Goal: Task Accomplishment & Management: Use online tool/utility

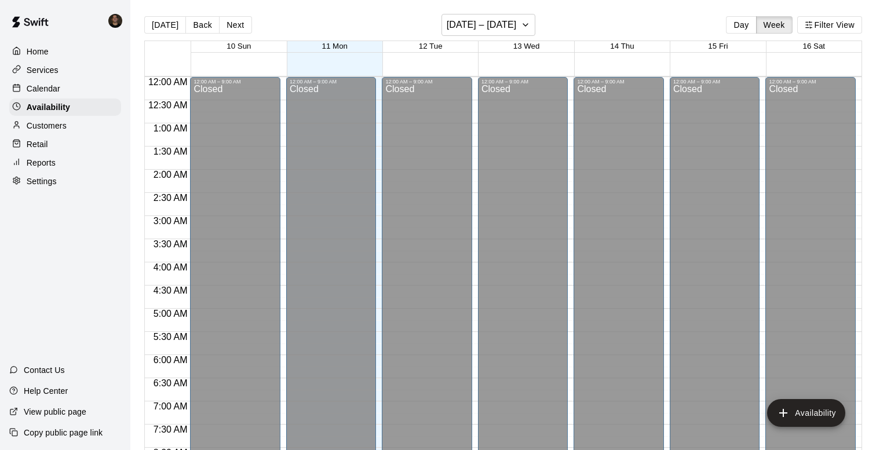
scroll to position [664, 0]
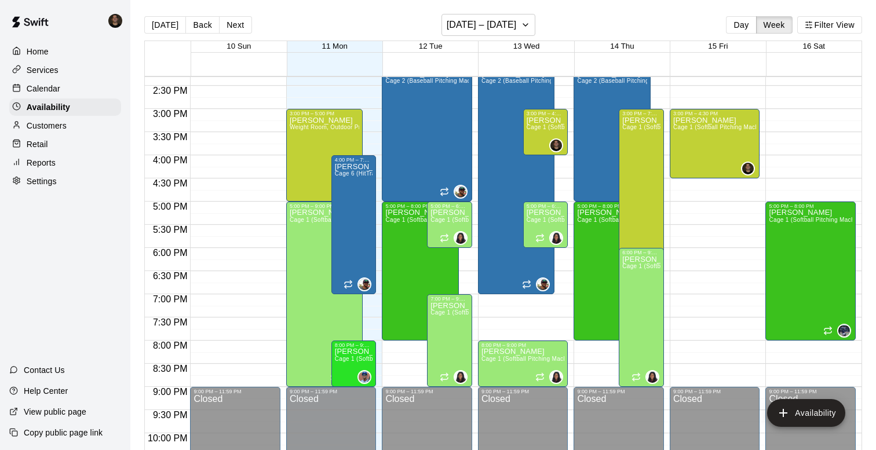
click at [50, 95] on div "Calendar" at bounding box center [65, 88] width 112 height 17
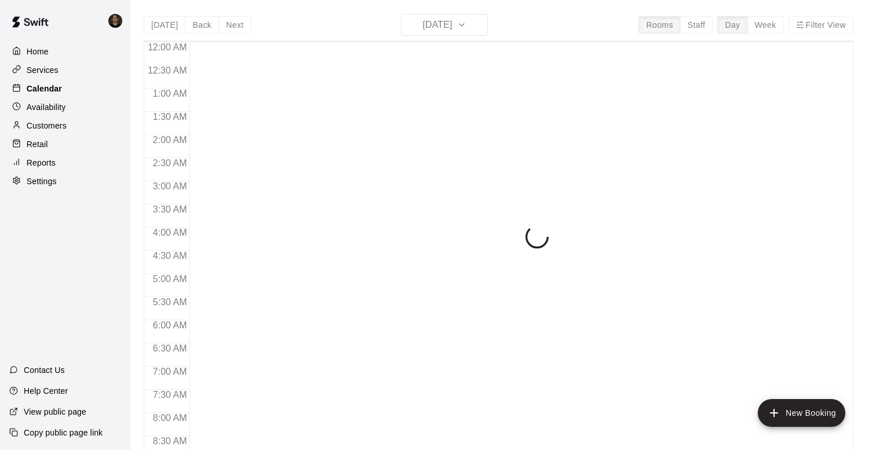
scroll to position [371, 0]
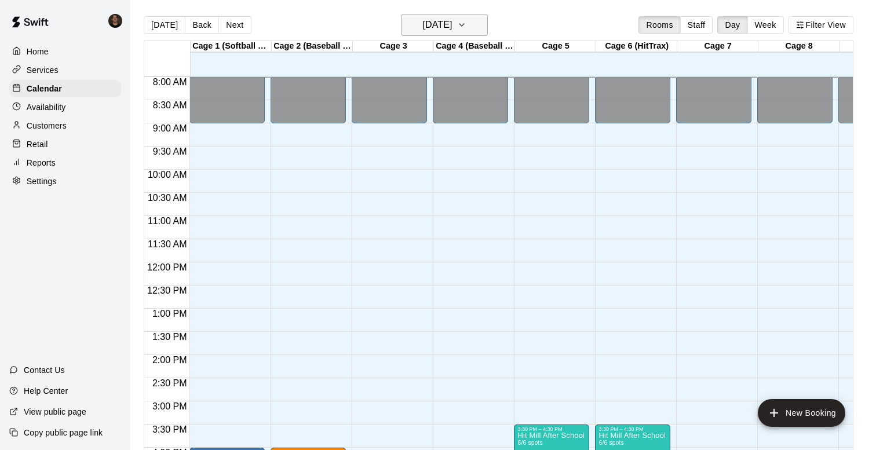
click at [432, 23] on h6 "[DATE]" at bounding box center [438, 25] width 30 height 16
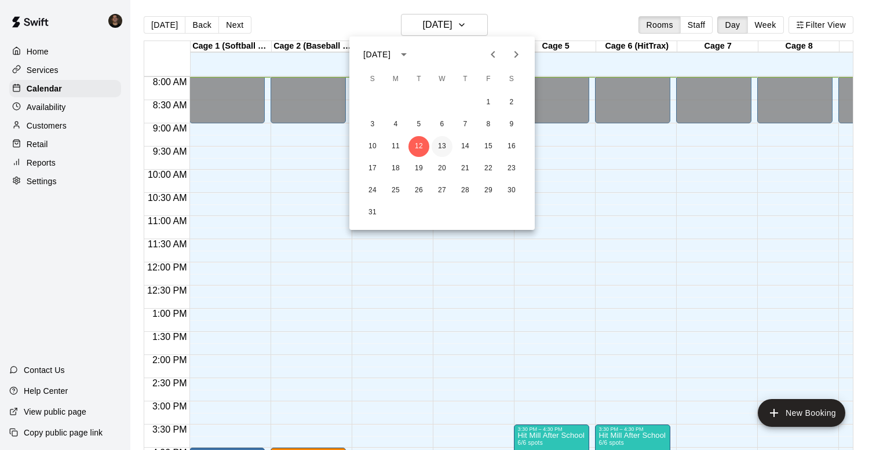
click at [443, 143] on button "13" at bounding box center [442, 146] width 21 height 21
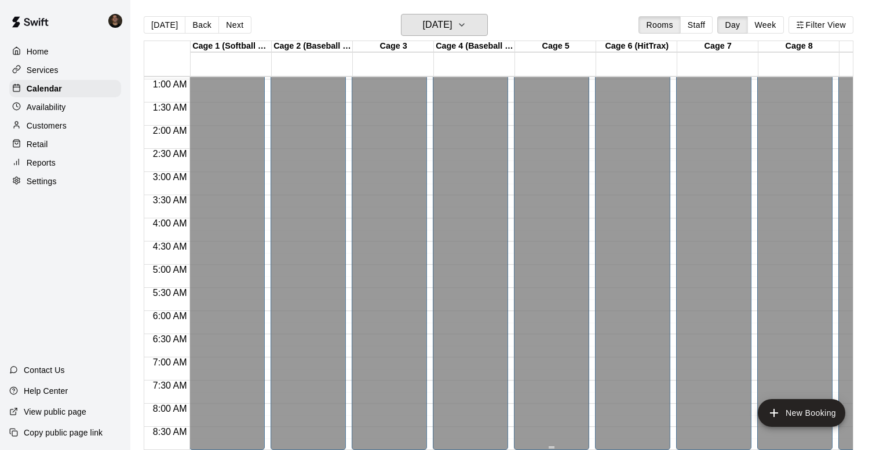
scroll to position [1, 0]
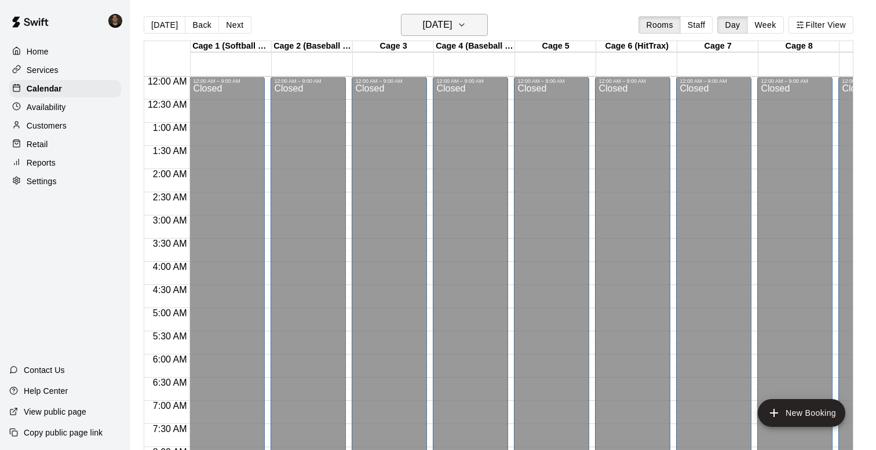
click at [467, 31] on icon "button" at bounding box center [461, 25] width 9 height 14
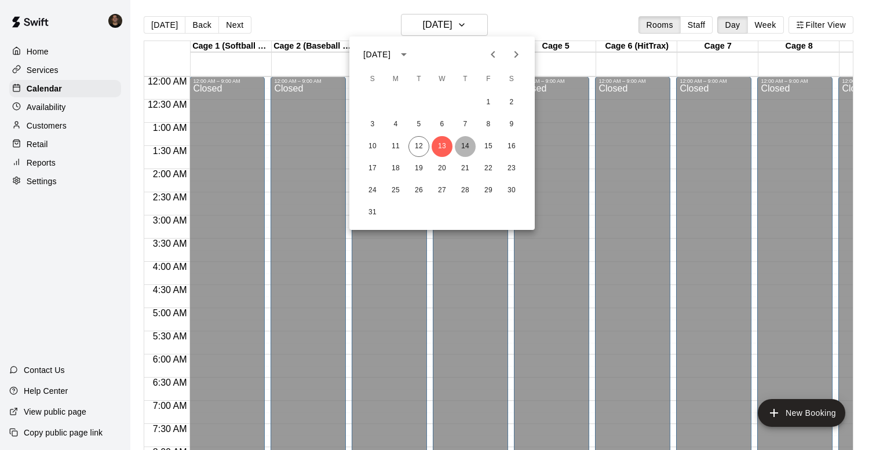
click at [463, 146] on button "14" at bounding box center [465, 146] width 21 height 21
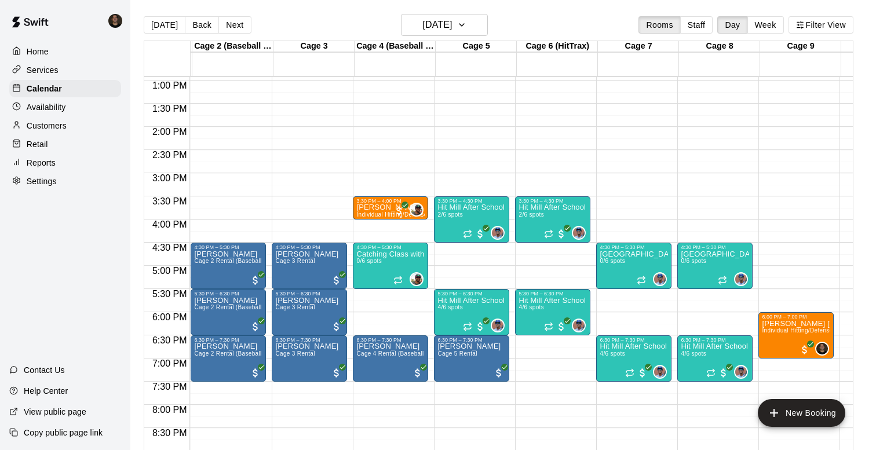
scroll to position [599, 79]
click at [52, 107] on p "Availability" at bounding box center [46, 107] width 39 height 12
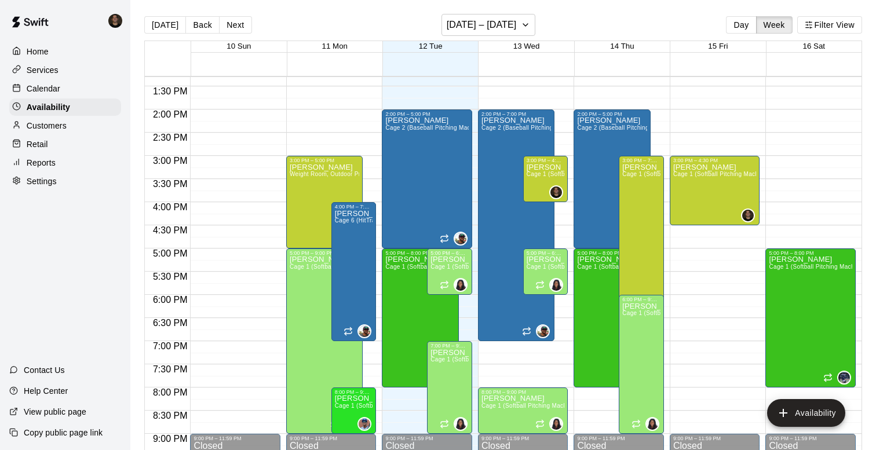
scroll to position [614, 0]
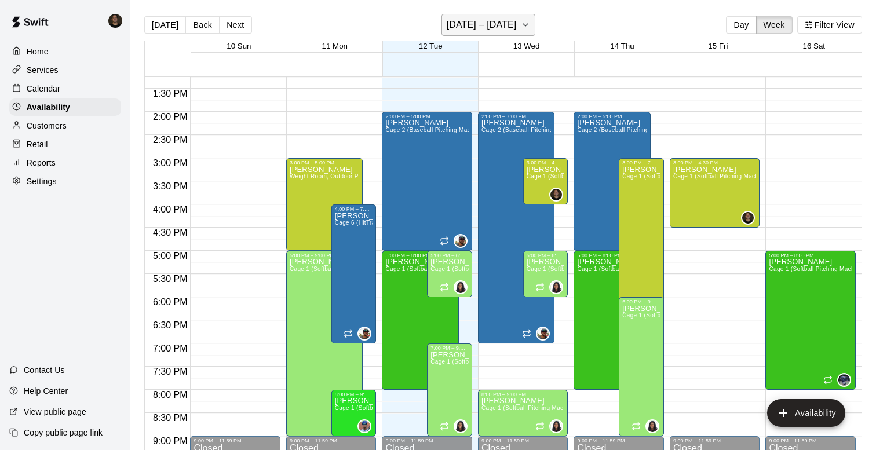
click at [459, 27] on h6 "[DATE] – [DATE]" at bounding box center [482, 25] width 70 height 16
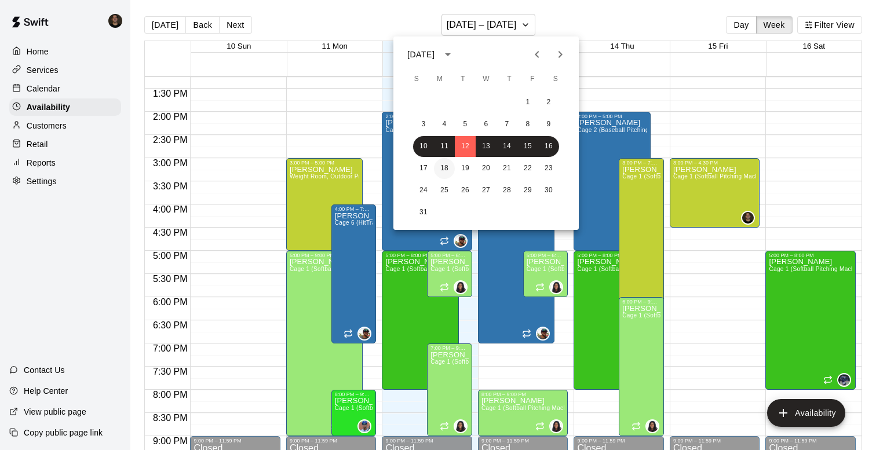
click at [438, 164] on button "18" at bounding box center [444, 168] width 21 height 21
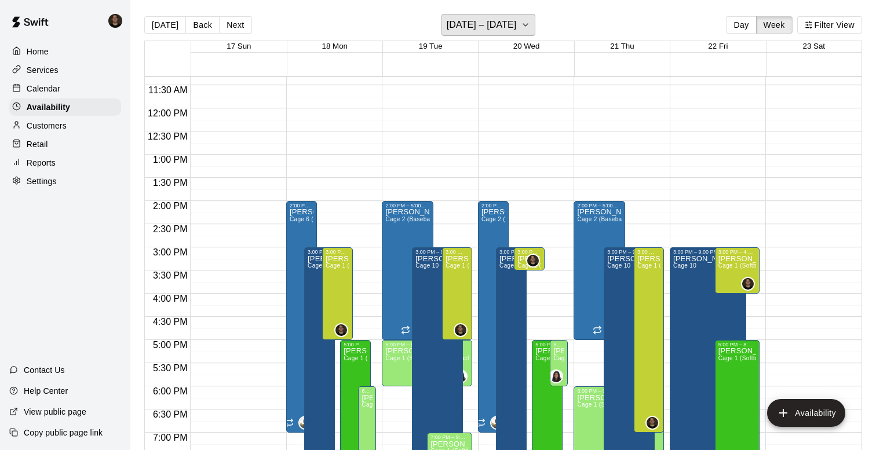
scroll to position [0, 0]
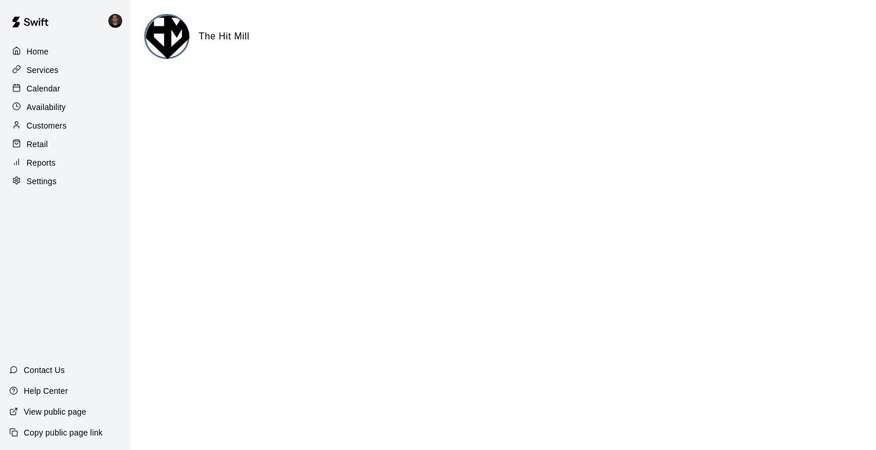
click at [42, 93] on p "Calendar" at bounding box center [44, 89] width 34 height 12
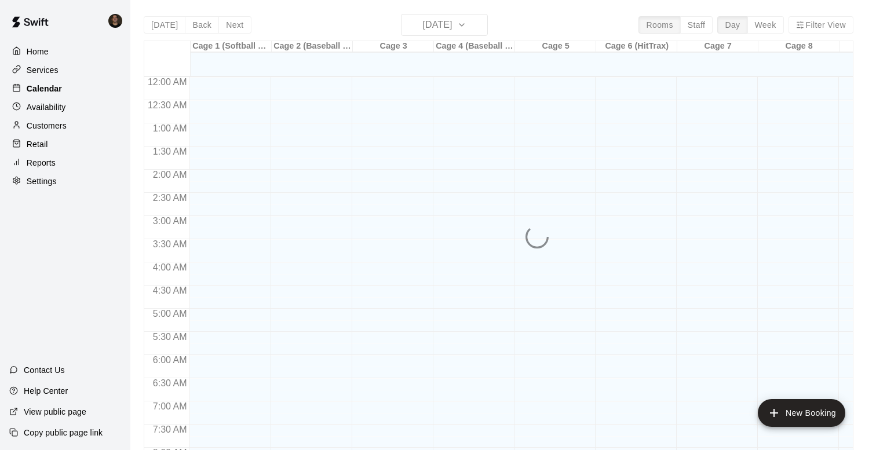
scroll to position [373, 0]
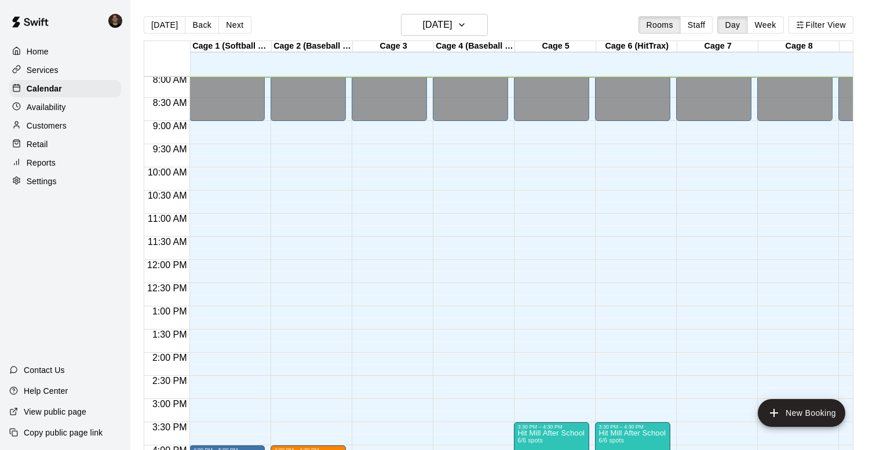
click at [476, 42] on div "Cage 4 (Baseball Pitching Machine)" at bounding box center [474, 46] width 81 height 11
click at [464, 26] on icon "button" at bounding box center [462, 25] width 5 height 2
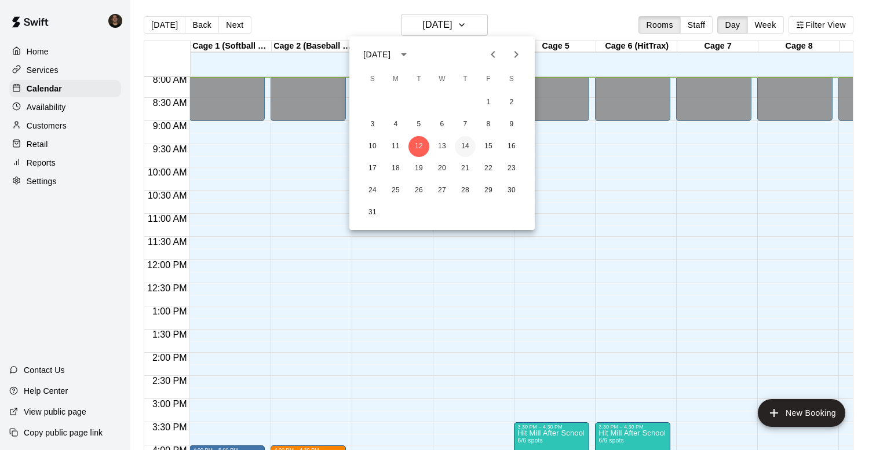
click at [465, 141] on button "14" at bounding box center [465, 146] width 21 height 21
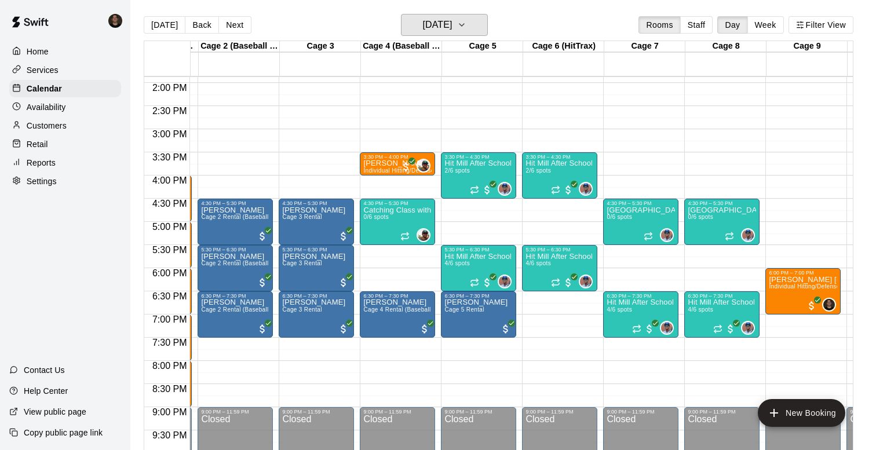
scroll to position [644, 73]
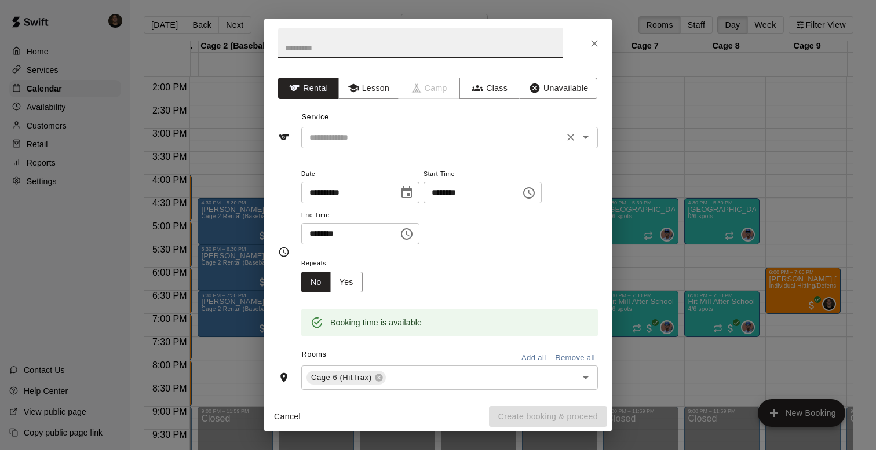
click at [445, 137] on input "text" at bounding box center [433, 137] width 256 height 14
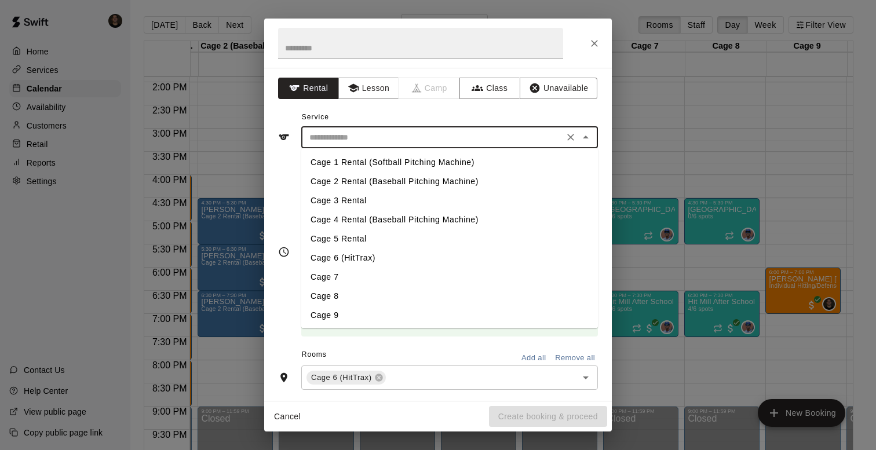
click at [409, 259] on li "Cage 6 (HitTrax)" at bounding box center [449, 258] width 297 height 19
type input "**********"
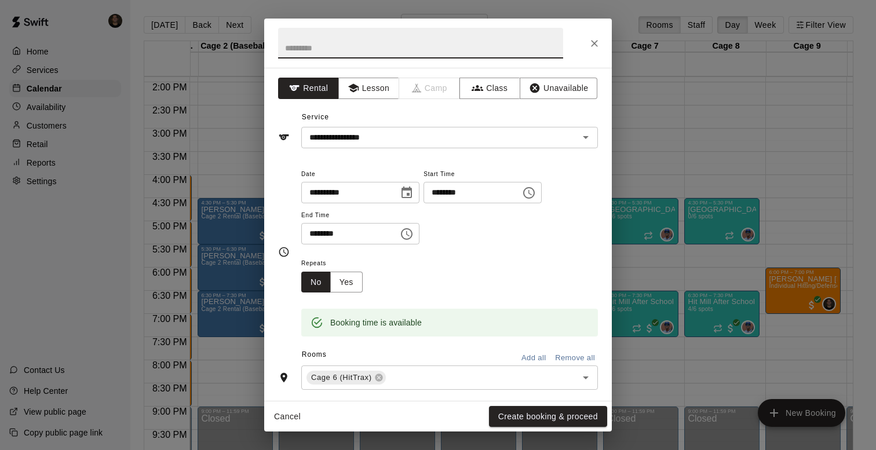
click at [467, 49] on input "text" at bounding box center [420, 43] width 285 height 31
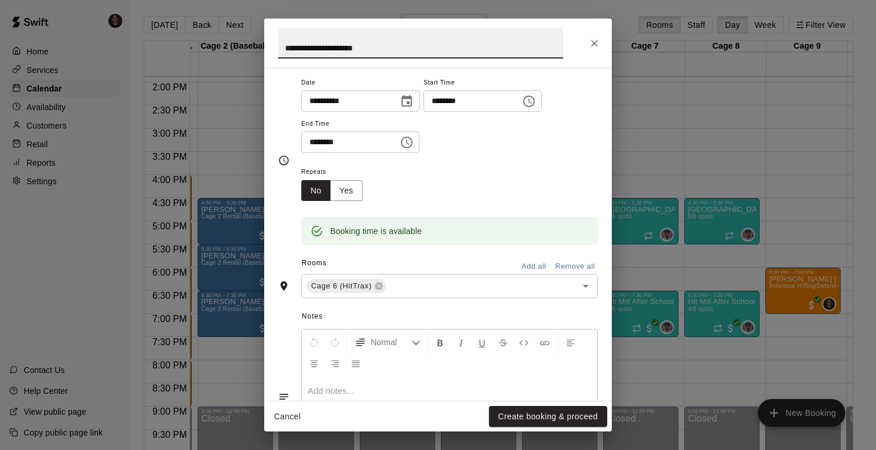
scroll to position [101, 0]
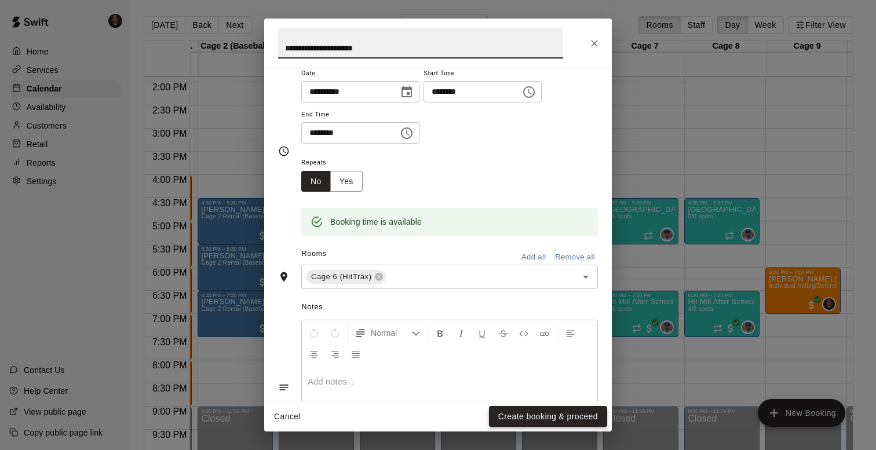
type input "**********"
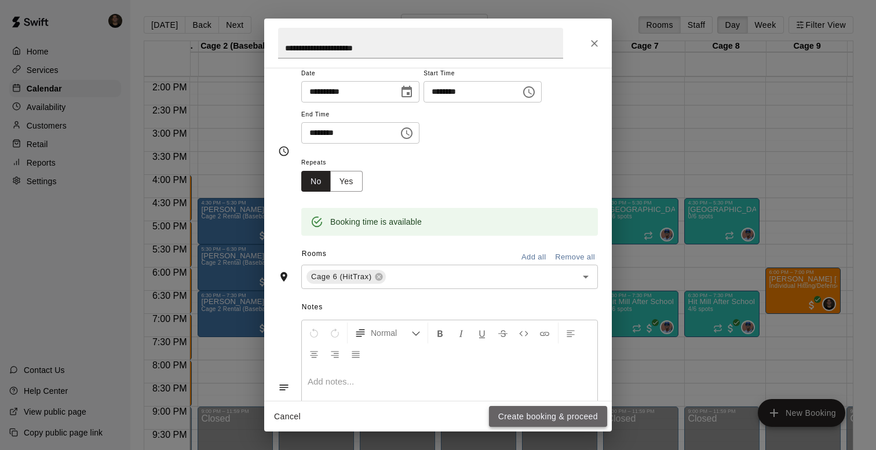
click at [519, 420] on button "Create booking & proceed" at bounding box center [548, 416] width 118 height 21
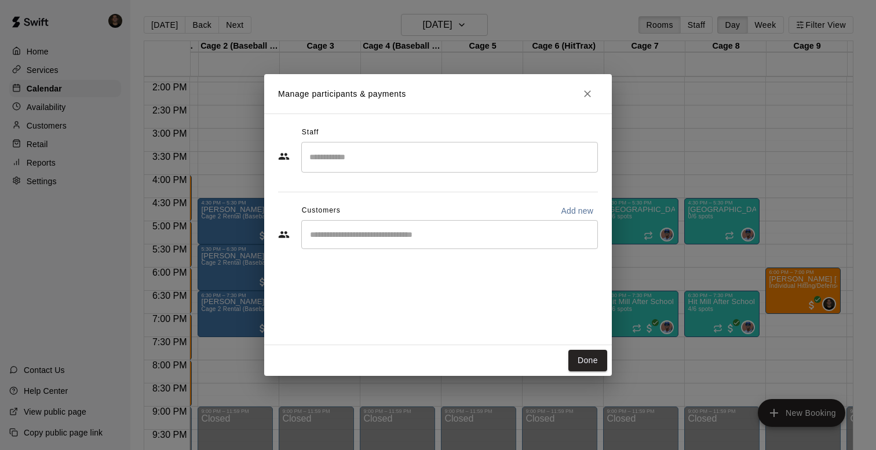
click at [462, 152] on input "Search staff" at bounding box center [450, 157] width 286 height 20
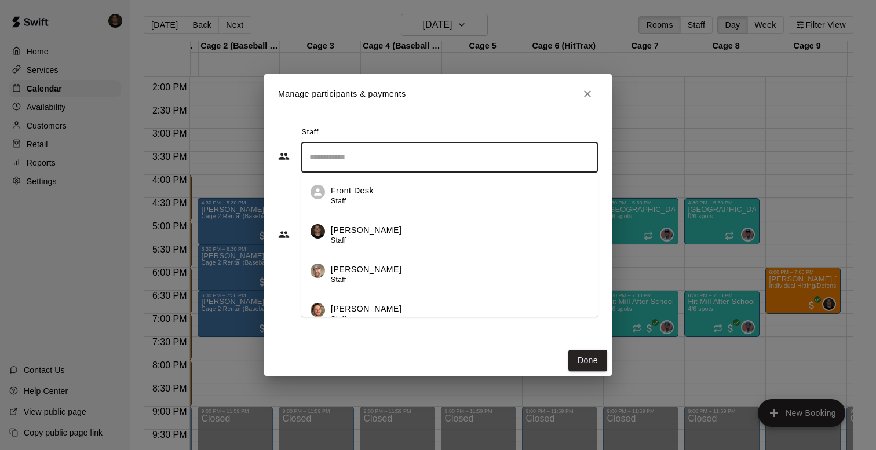
scroll to position [275, 0]
click at [386, 232] on div "Kyle Harris Staff" at bounding box center [460, 236] width 258 height 23
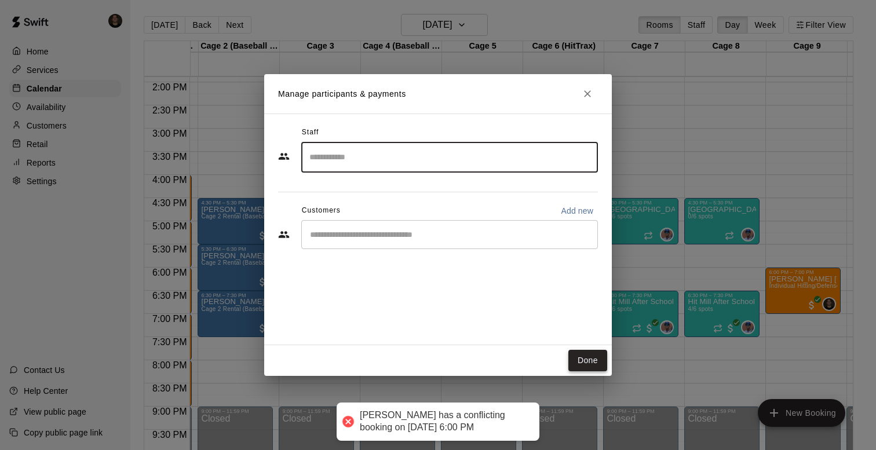
click at [574, 362] on button "Done" at bounding box center [588, 360] width 39 height 21
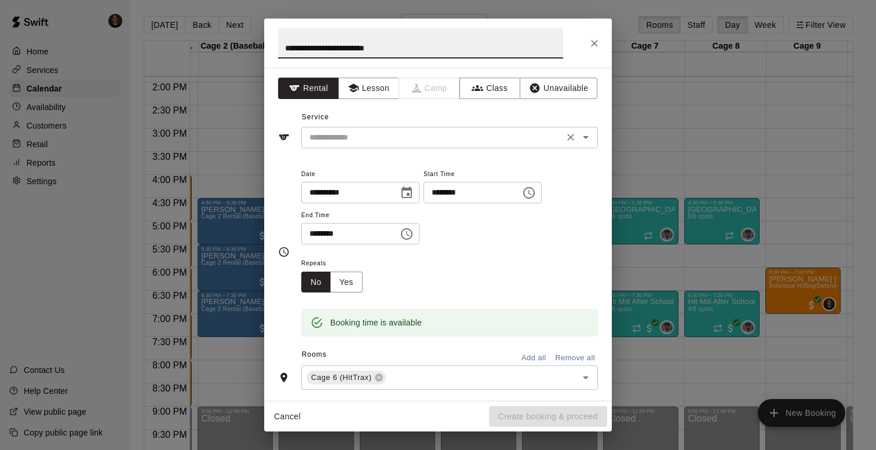
type input "**********"
click at [397, 141] on input "text" at bounding box center [433, 137] width 256 height 14
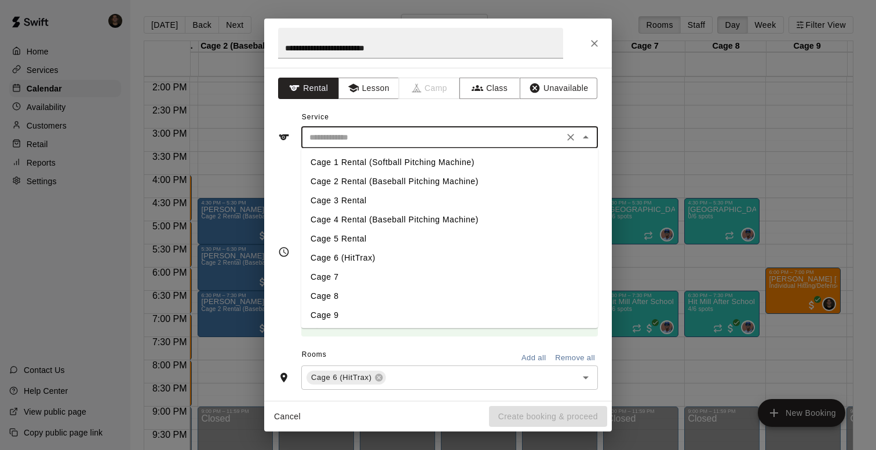
click at [368, 257] on li "Cage 6 (HitTrax)" at bounding box center [449, 258] width 297 height 19
type input "**********"
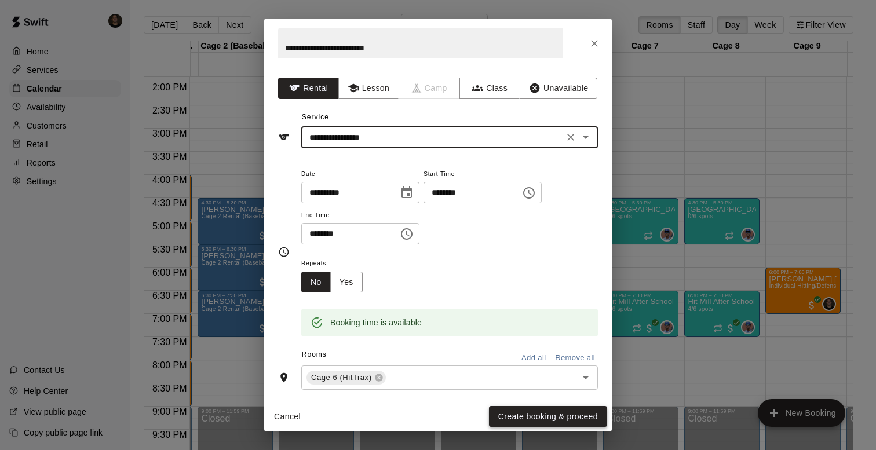
click at [513, 418] on button "Create booking & proceed" at bounding box center [548, 416] width 118 height 21
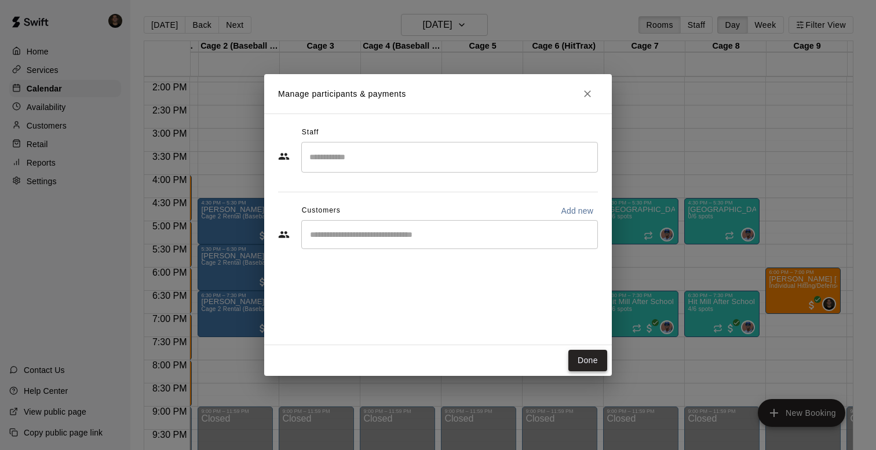
click at [584, 358] on button "Done" at bounding box center [588, 360] width 39 height 21
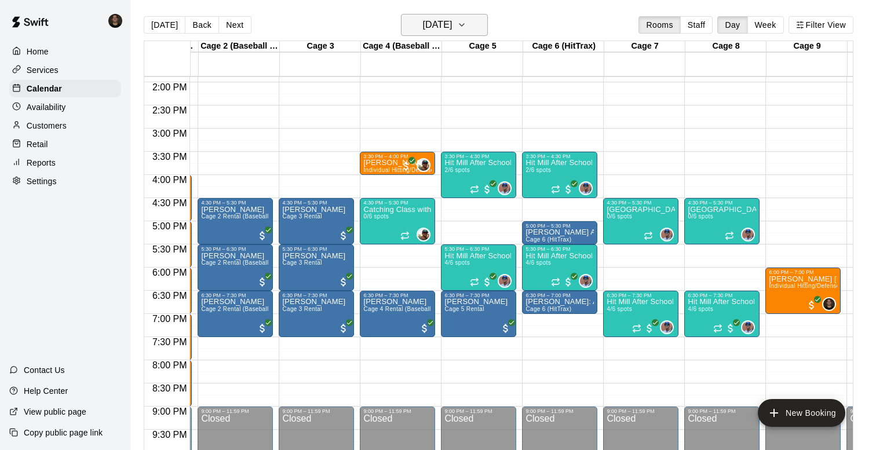
click at [447, 17] on h6 "[DATE]" at bounding box center [438, 25] width 30 height 16
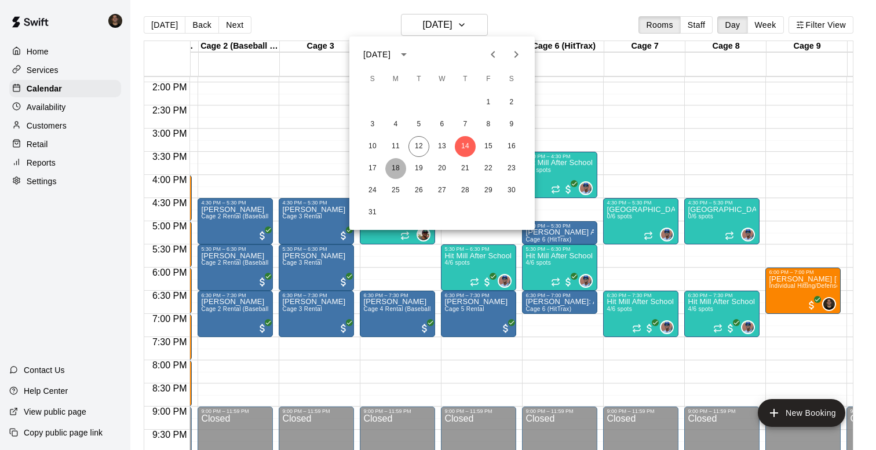
click at [395, 170] on button "18" at bounding box center [395, 168] width 21 height 21
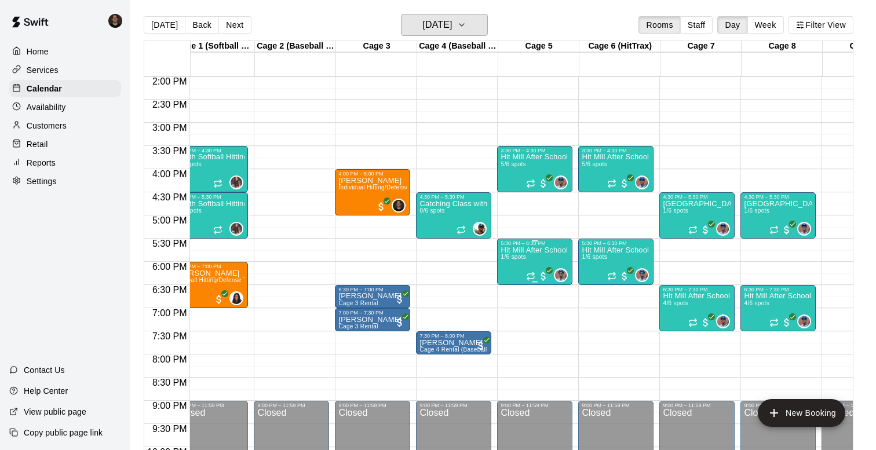
scroll to position [648, 17]
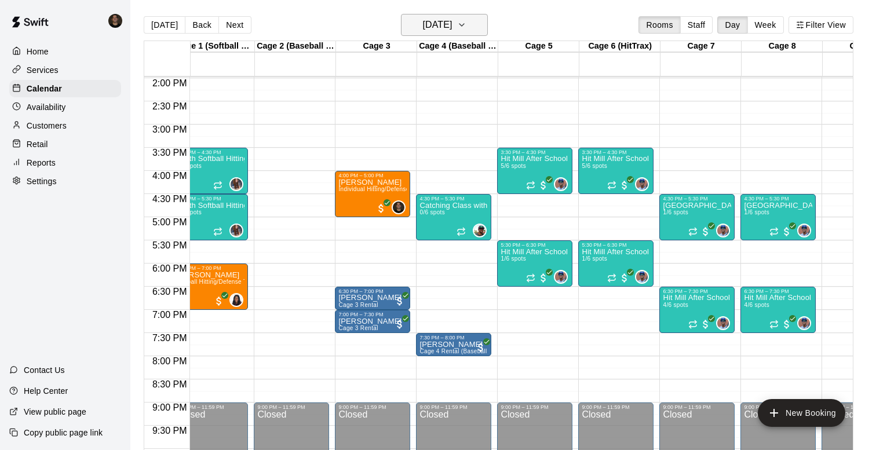
click at [452, 22] on h6 "Monday Aug 18" at bounding box center [438, 25] width 30 height 16
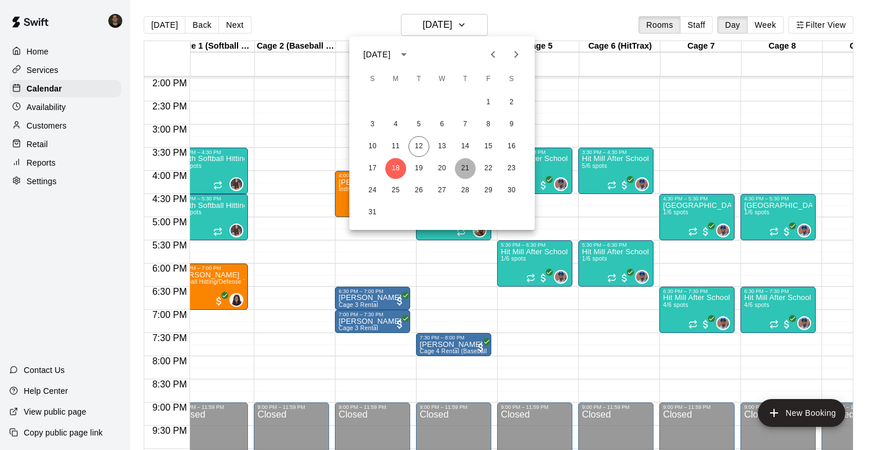
click at [461, 166] on button "21" at bounding box center [465, 168] width 21 height 21
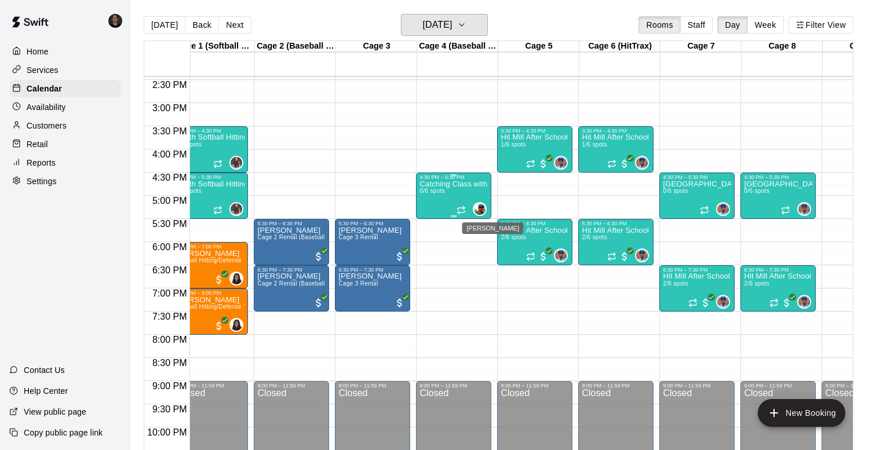
scroll to position [672, 17]
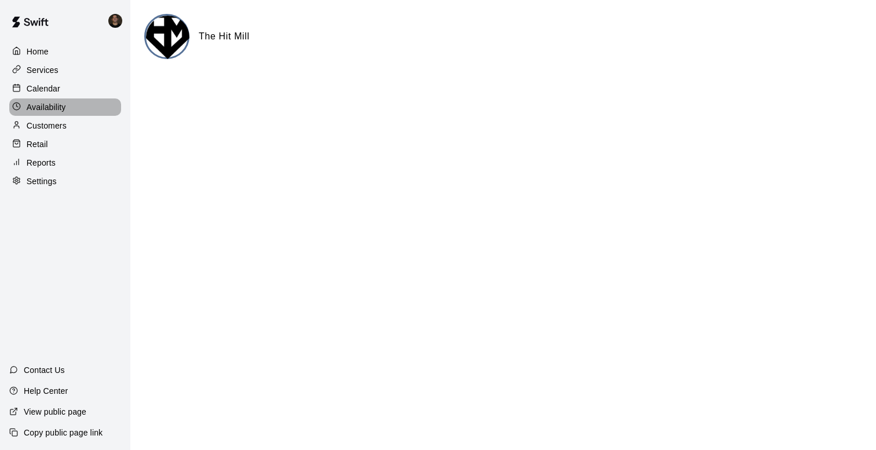
click at [61, 107] on p "Availability" at bounding box center [46, 107] width 39 height 12
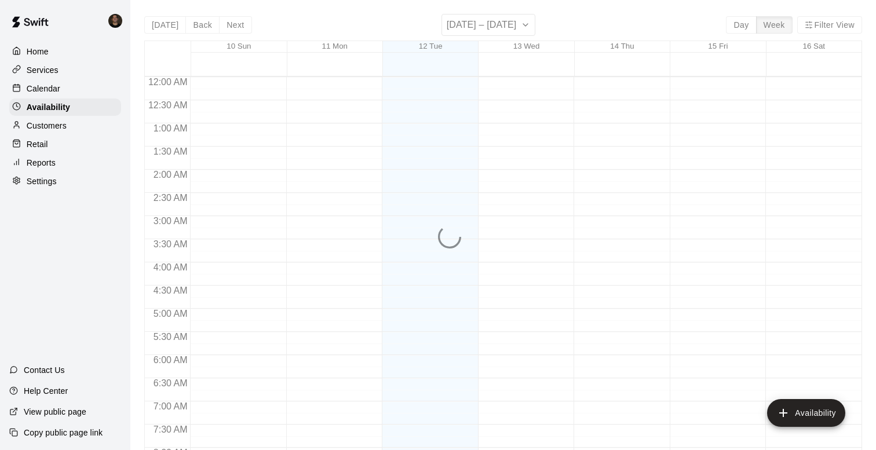
scroll to position [376, 0]
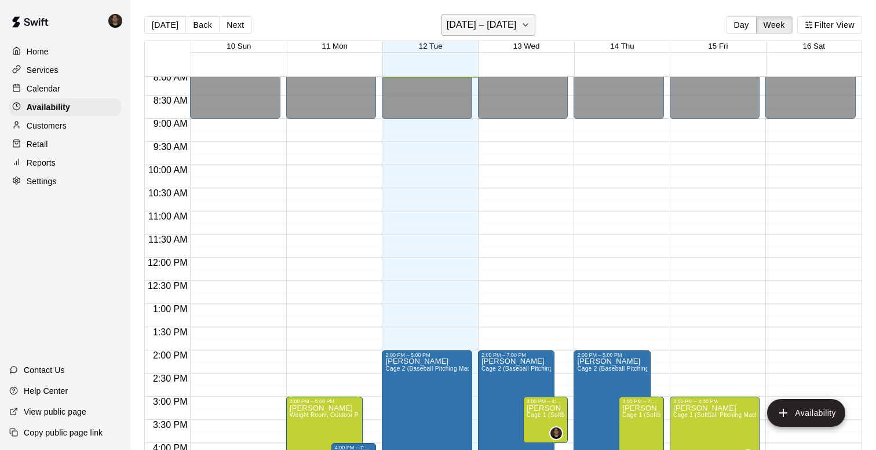
click at [453, 25] on h6 "[DATE] – [DATE]" at bounding box center [482, 25] width 70 height 16
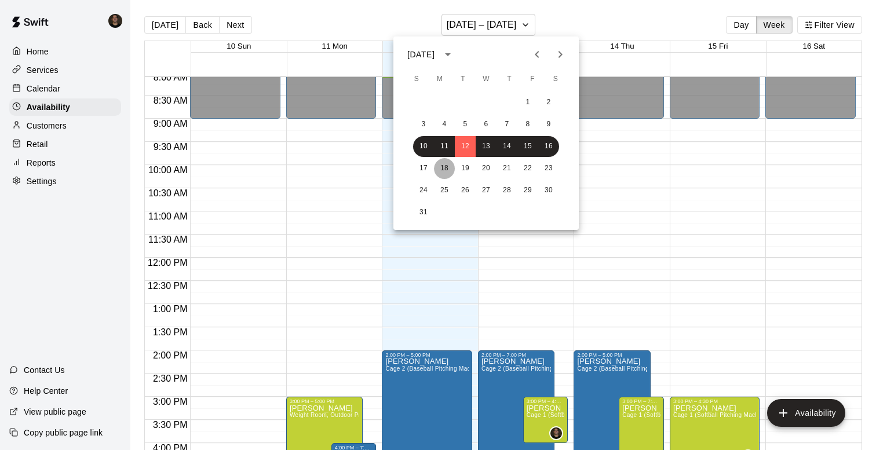
click at [438, 165] on button "18" at bounding box center [444, 168] width 21 height 21
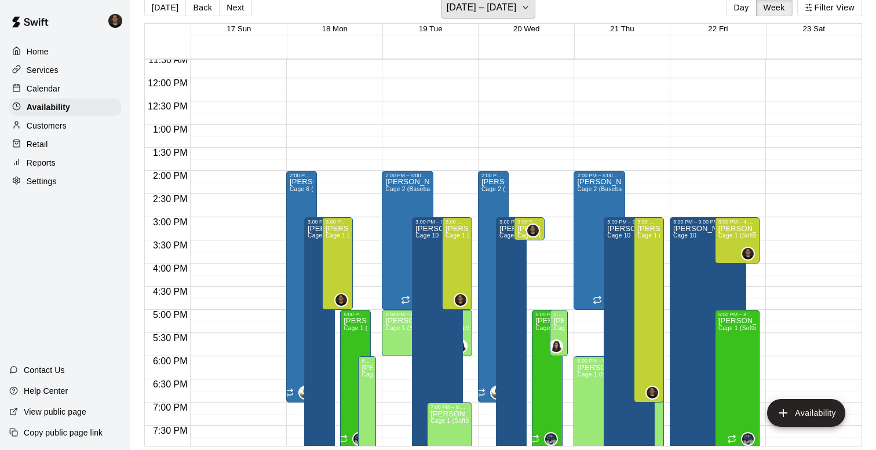
scroll to position [537, 0]
